Goal: Task Accomplishment & Management: Use online tool/utility

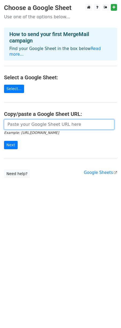
click at [27, 119] on input "url" at bounding box center [59, 124] width 111 height 10
paste input "https://docs.google.com/spreadsheets/d/1tVBXUX64dCB2MoBaT6pdJSDYbQU5yPyPQGh9-5F…"
type input "https://docs.google.com/spreadsheets/d/1tVBXUX64dCB2MoBaT6pdJSDYbQU5yPyPQGh9-5F…"
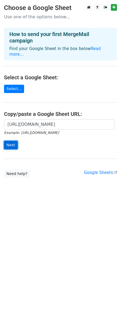
click at [13, 141] on input "Next" at bounding box center [11, 145] width 14 height 8
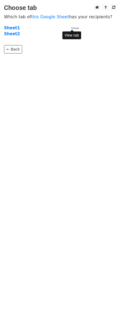
click at [75, 27] on small "View" at bounding box center [75, 28] width 8 height 4
click at [28, 31] on td "Sheet2" at bounding box center [35, 34] width 62 height 6
click at [74, 34] on small "View" at bounding box center [75, 34] width 8 height 4
click at [15, 35] on strong "Sheet2" at bounding box center [12, 33] width 16 height 5
click at [13, 34] on strong "Sheet2" at bounding box center [12, 33] width 16 height 5
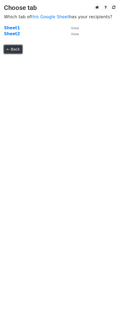
click at [16, 50] on link "← Back" at bounding box center [13, 49] width 18 height 8
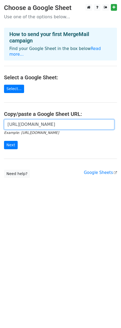
click at [35, 120] on input "https://docs.google.com/spreadsheets/d/1tVBXUX64dCB2MoBaT6pdJSDYbQU5yPyPQGh9-5F…" at bounding box center [59, 124] width 111 height 10
paste input "https://docs.google.com/spreadsheets/d/1tVBXUX64dCB2MoBaT6pdJSDYbQU5yPyPQGh9-5F…"
type input "https://docs.google.com/spreadsheets/d/1tVBXUX64dCB2MoBaT6pdJSDYbQU5yPyPQGh9-5F…"
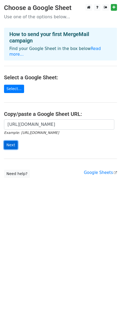
click at [10, 141] on input "Next" at bounding box center [11, 145] width 14 height 8
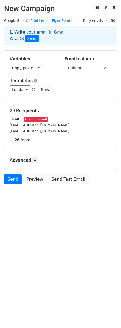
click at [18, 119] on small "EMAIL" at bounding box center [15, 119] width 10 height 4
click at [22, 127] on small "soheilaazizi@azizilaw.com" at bounding box center [40, 125] width 60 height 4
click at [16, 142] on link "+26 more" at bounding box center [21, 139] width 23 height 7
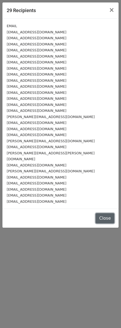
click at [105, 213] on button "Close" at bounding box center [105, 218] width 19 height 10
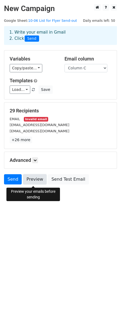
click at [33, 180] on link "Preview" at bounding box center [35, 179] width 24 height 10
click at [29, 119] on small "Invalid email" at bounding box center [36, 119] width 24 height 5
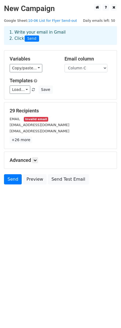
click at [67, 115] on div "29 Recipients EMAIL Invalid email soheilaazizi@azizilaw.com orujtor@gmail.com +…" at bounding box center [61, 125] width 102 height 35
click at [37, 68] on link "Copy/paste..." at bounding box center [26, 68] width 33 height 8
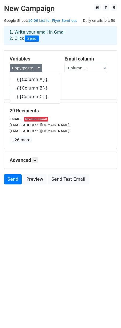
click at [74, 92] on div "Load... No templates saved Save" at bounding box center [61, 89] width 110 height 8
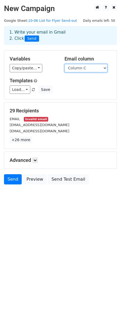
click at [94, 69] on select "Column A Column B Column C" at bounding box center [86, 68] width 43 height 8
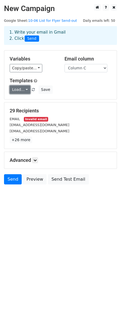
click at [23, 90] on link "Load..." at bounding box center [20, 89] width 21 height 8
click at [74, 81] on h5 "Templates" at bounding box center [61, 81] width 102 height 6
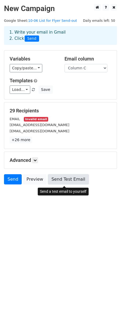
click at [57, 180] on link "Send Test Email" at bounding box center [68, 179] width 41 height 10
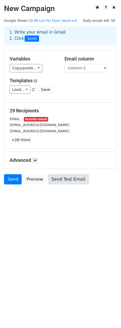
click at [57, 180] on link "Send Test Email" at bounding box center [68, 179] width 41 height 10
click at [58, 181] on link "Send Test Email" at bounding box center [68, 179] width 41 height 10
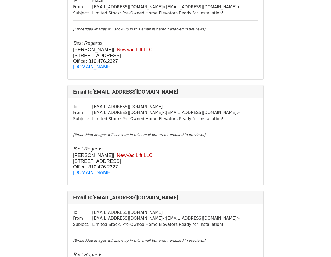
scroll to position [41, 0]
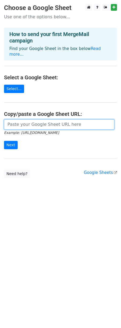
click at [30, 121] on input "url" at bounding box center [59, 124] width 111 height 10
paste input "https://docs.google.com/spreadsheets/d/1tVBXUX64dCB2MoBaT6pdJSDYbQU5yPyPQGh9-5F…"
type input "https://docs.google.com/spreadsheets/d/1tVBXUX64dCB2MoBaT6pdJSDYbQU5yPyPQGh9-5F…"
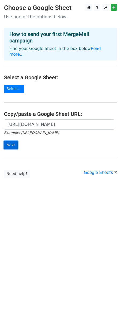
click at [13, 142] on input "Next" at bounding box center [11, 145] width 14 height 8
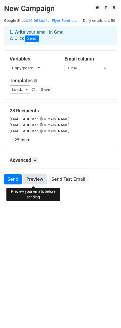
click at [30, 181] on link "Preview" at bounding box center [35, 179] width 24 height 10
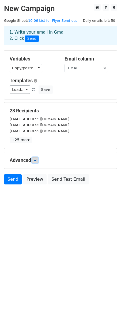
click at [35, 159] on icon at bounding box center [35, 159] width 3 height 3
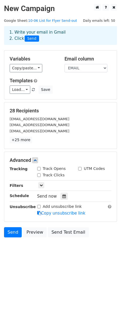
click at [39, 169] on input "Track Opens" at bounding box center [38, 168] width 3 height 3
checkbox input "true"
click at [38, 174] on input "Track Clicks" at bounding box center [38, 174] width 3 height 3
checkbox input "true"
click at [47, 257] on body "New Campaign Daily emails left: 50 Google Sheet: 10-06 List for Flyer Send-out …" at bounding box center [60, 132] width 121 height 257
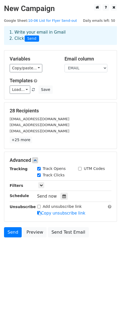
click at [47, 261] on body "New Campaign Daily emails left: 50 Google Sheet: 10-06 List for Flyer Send-out …" at bounding box center [60, 132] width 121 height 257
click at [26, 90] on link "Load..." at bounding box center [20, 89] width 21 height 8
click at [59, 301] on html "New Campaign Daily emails left: 50 Google Sheet: 10-06 List for Flyer Send-out …" at bounding box center [60, 164] width 121 height 328
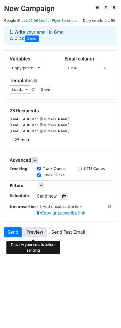
click at [32, 235] on link "Preview" at bounding box center [35, 232] width 24 height 10
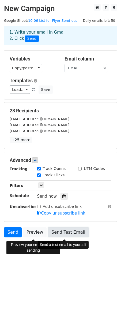
click at [59, 233] on link "Send Test Email" at bounding box center [68, 232] width 41 height 10
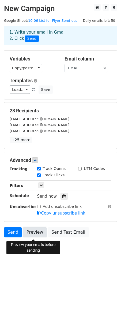
click at [35, 237] on link "Preview" at bounding box center [35, 232] width 24 height 10
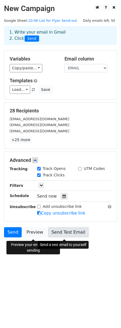
click at [63, 235] on link "Send Test Email" at bounding box center [68, 232] width 41 height 10
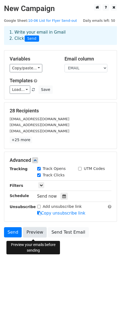
click at [29, 236] on link "Preview" at bounding box center [35, 232] width 24 height 10
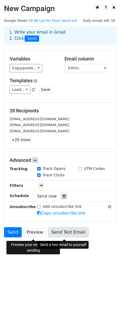
click at [66, 235] on link "Send Test Email" at bounding box center [68, 232] width 41 height 10
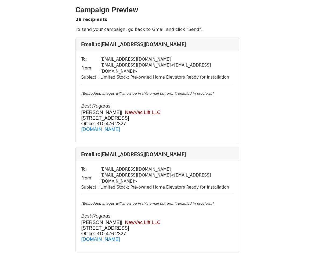
click at [89, 84] on div "To: soheilaazizi@azizilaw.com From: newvacassist@gmail.com < newvacassist@gmail…" at bounding box center [157, 96] width 163 height 91
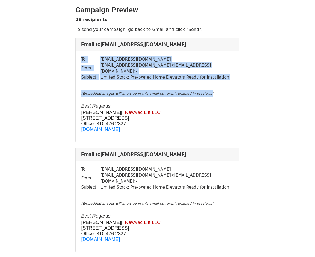
drag, startPoint x: 82, startPoint y: 58, endPoint x: 219, endPoint y: 89, distance: 139.9
click at [219, 89] on div "To: soheilaazizi@azizilaw.com From: newvacassist@gmail.com < newvacassist@gmail…" at bounding box center [157, 96] width 163 height 91
copy div "To: soheilaazizi@azizilaw.com From: newvacassist@gmail.com < newvacassist@gmail…"
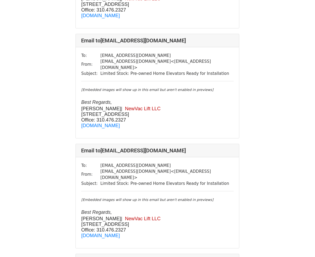
scroll to position [169, 0]
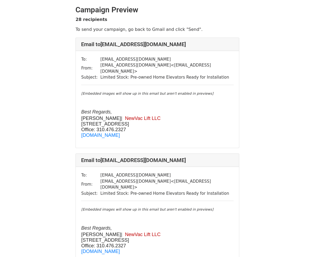
scroll to position [4, 0]
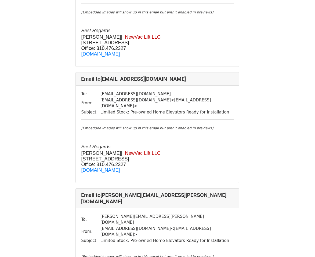
scroll to position [2235, 0]
